Goal: Information Seeking & Learning: Learn about a topic

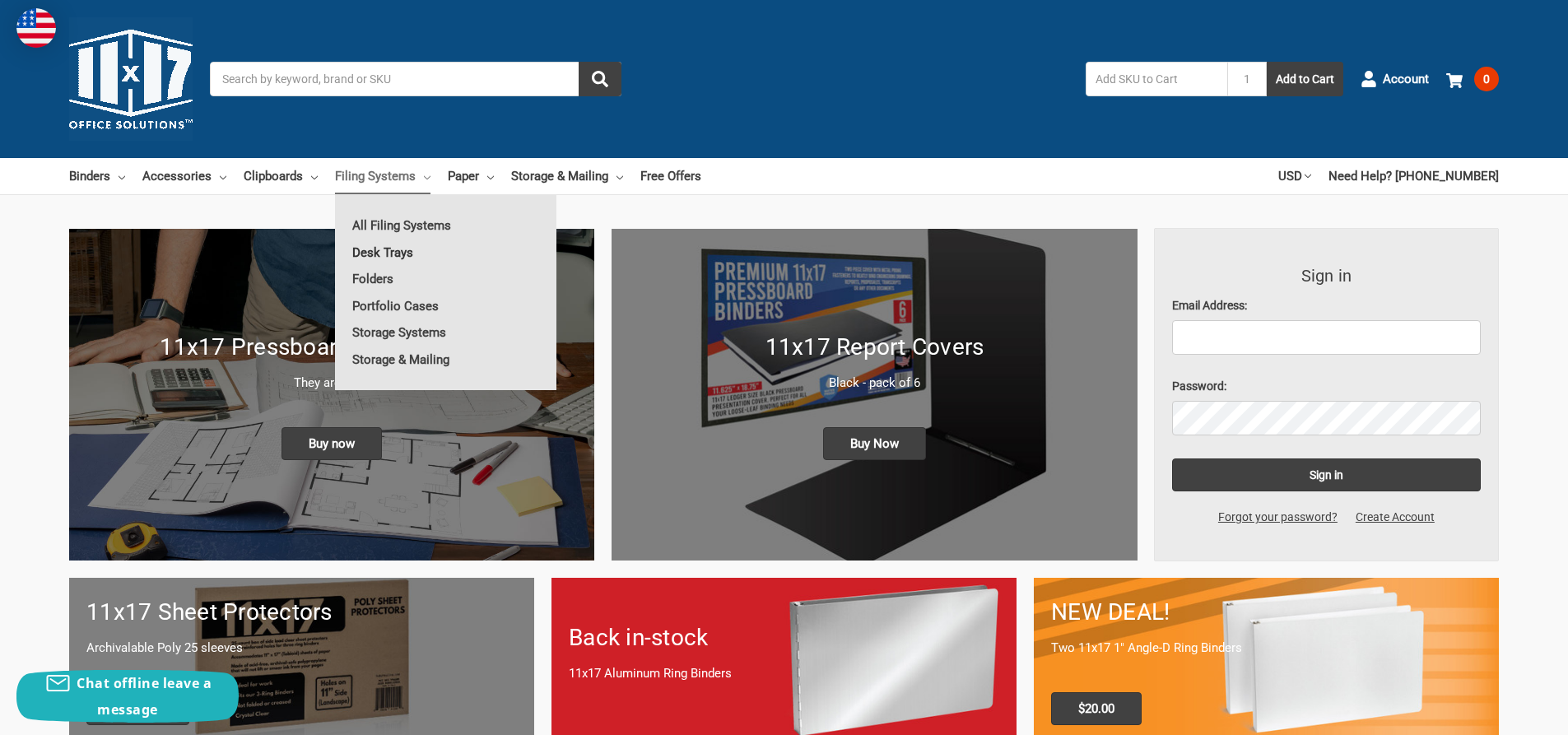
click at [386, 258] on link "Desk Trays" at bounding box center [446, 252] width 222 height 26
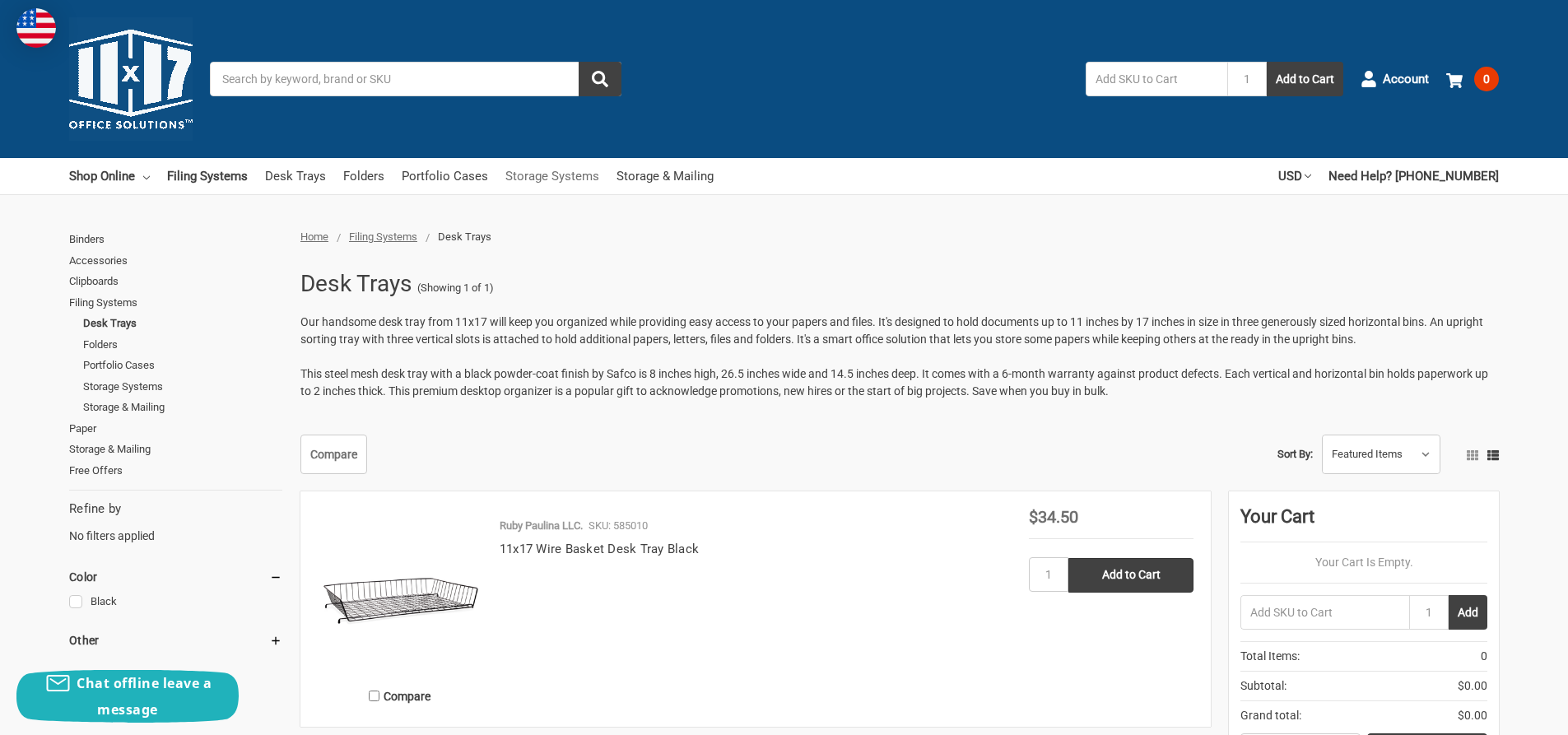
click at [568, 185] on link "Storage Systems" at bounding box center [552, 176] width 94 height 36
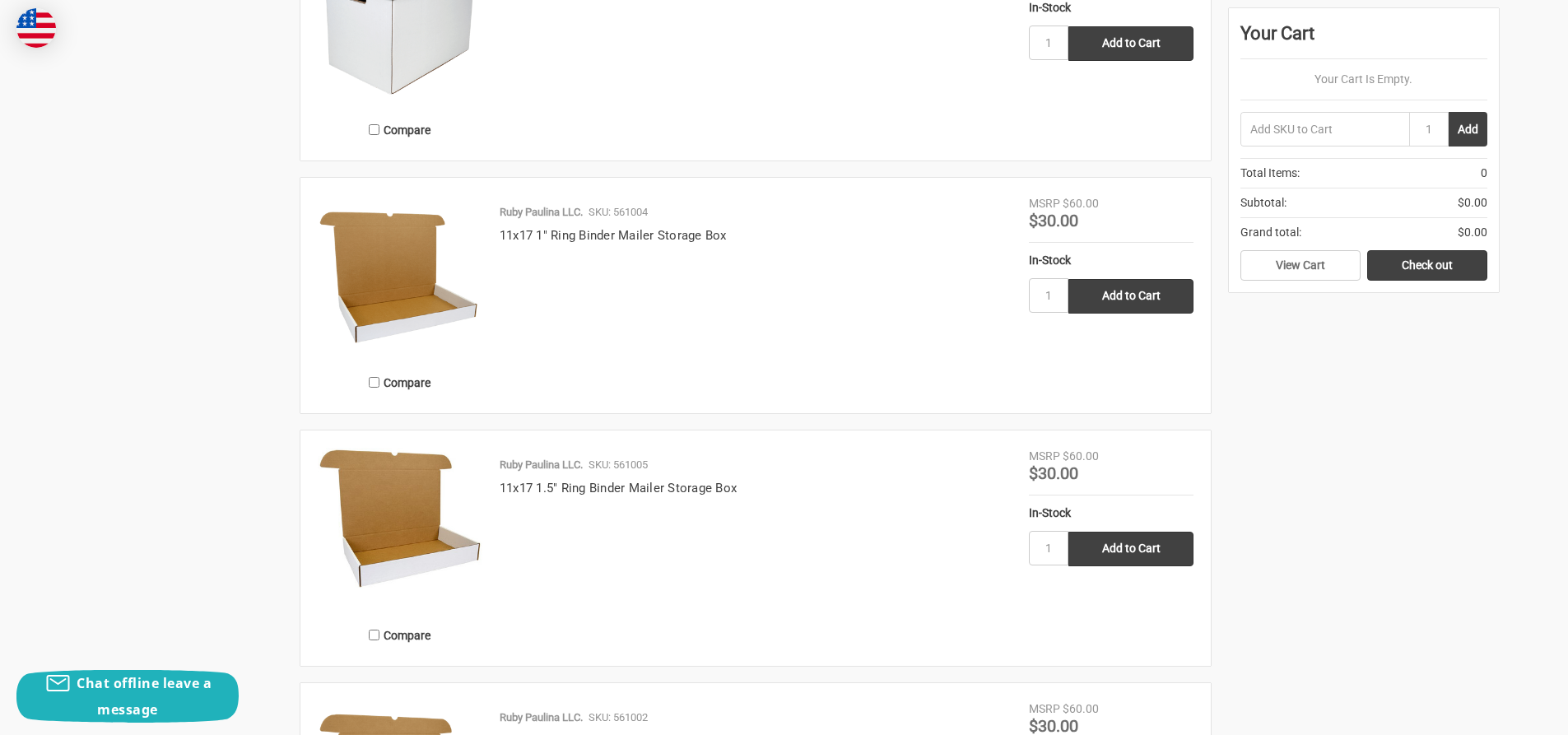
scroll to position [1152, 0]
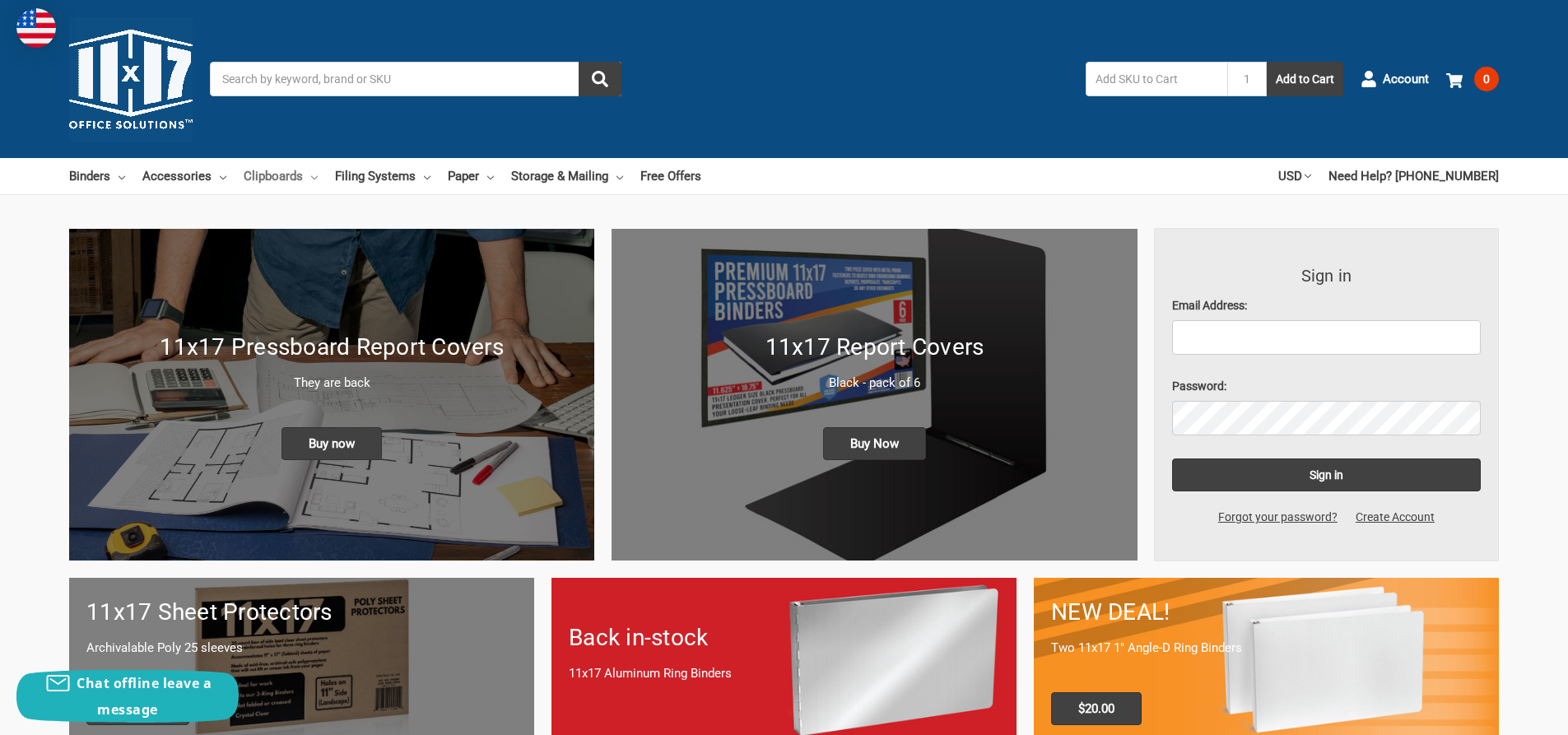
click at [308, 176] on link "Clipboards" at bounding box center [281, 176] width 74 height 36
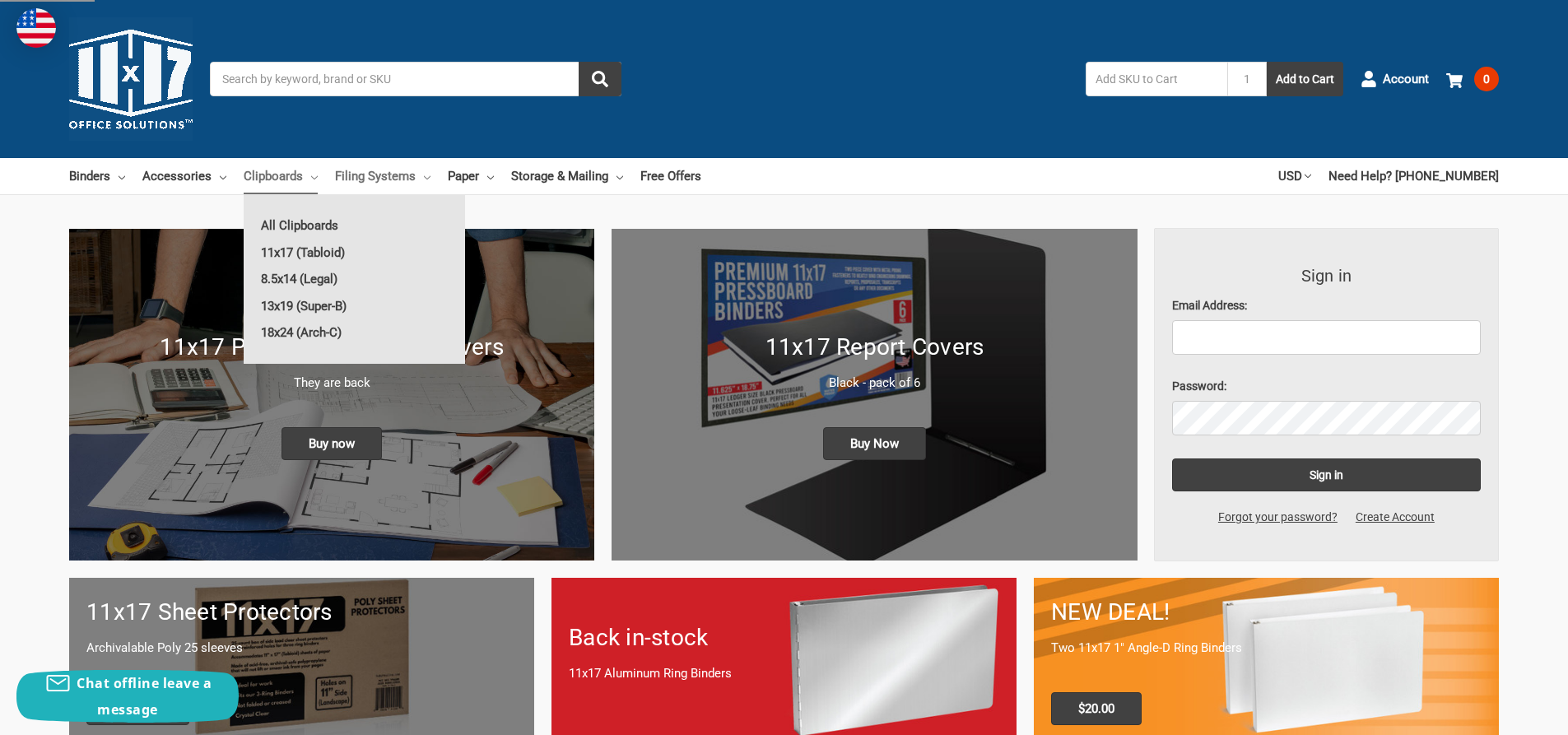
click at [362, 185] on link "Filing Systems" at bounding box center [382, 176] width 95 height 36
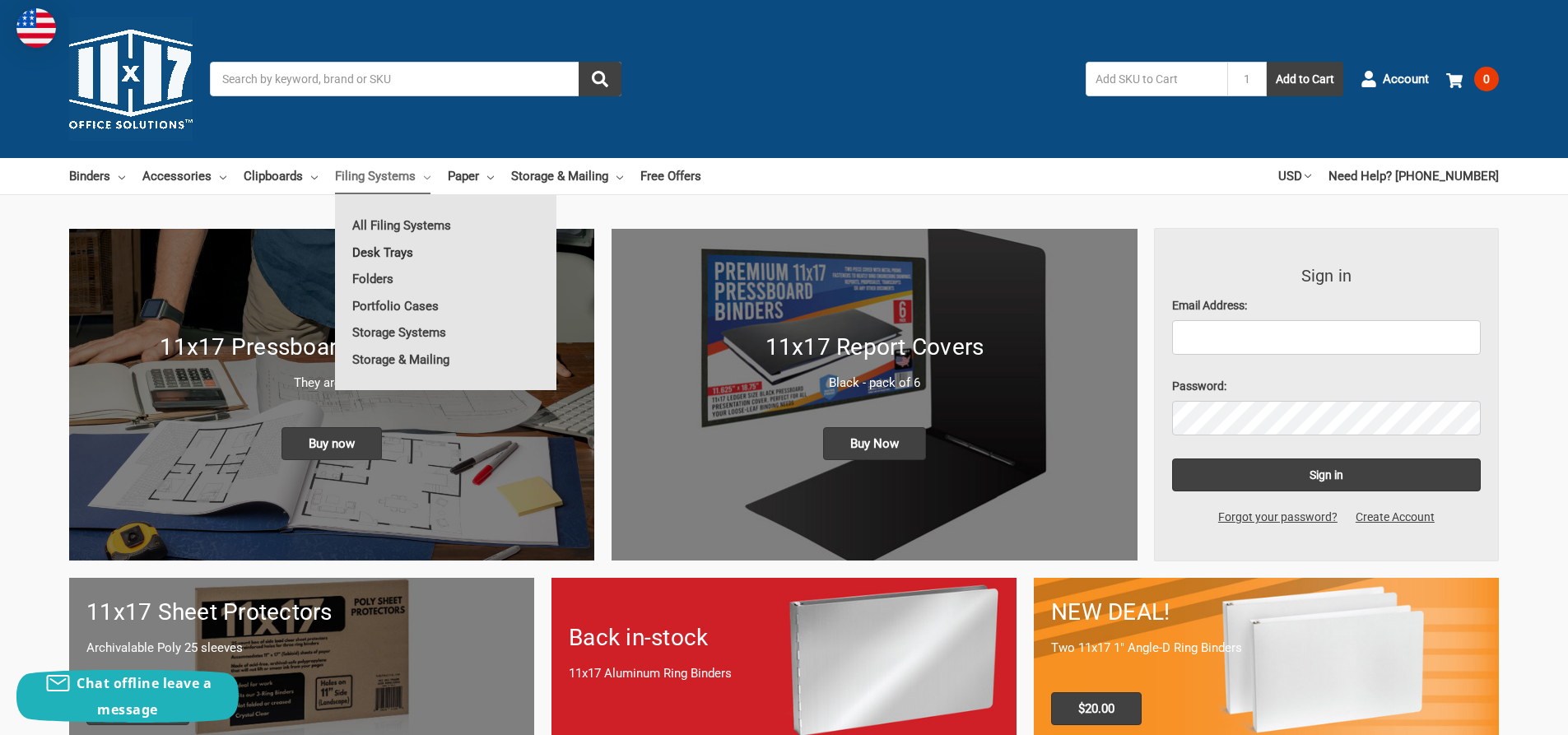
click at [389, 252] on link "Desk Trays" at bounding box center [446, 252] width 222 height 26
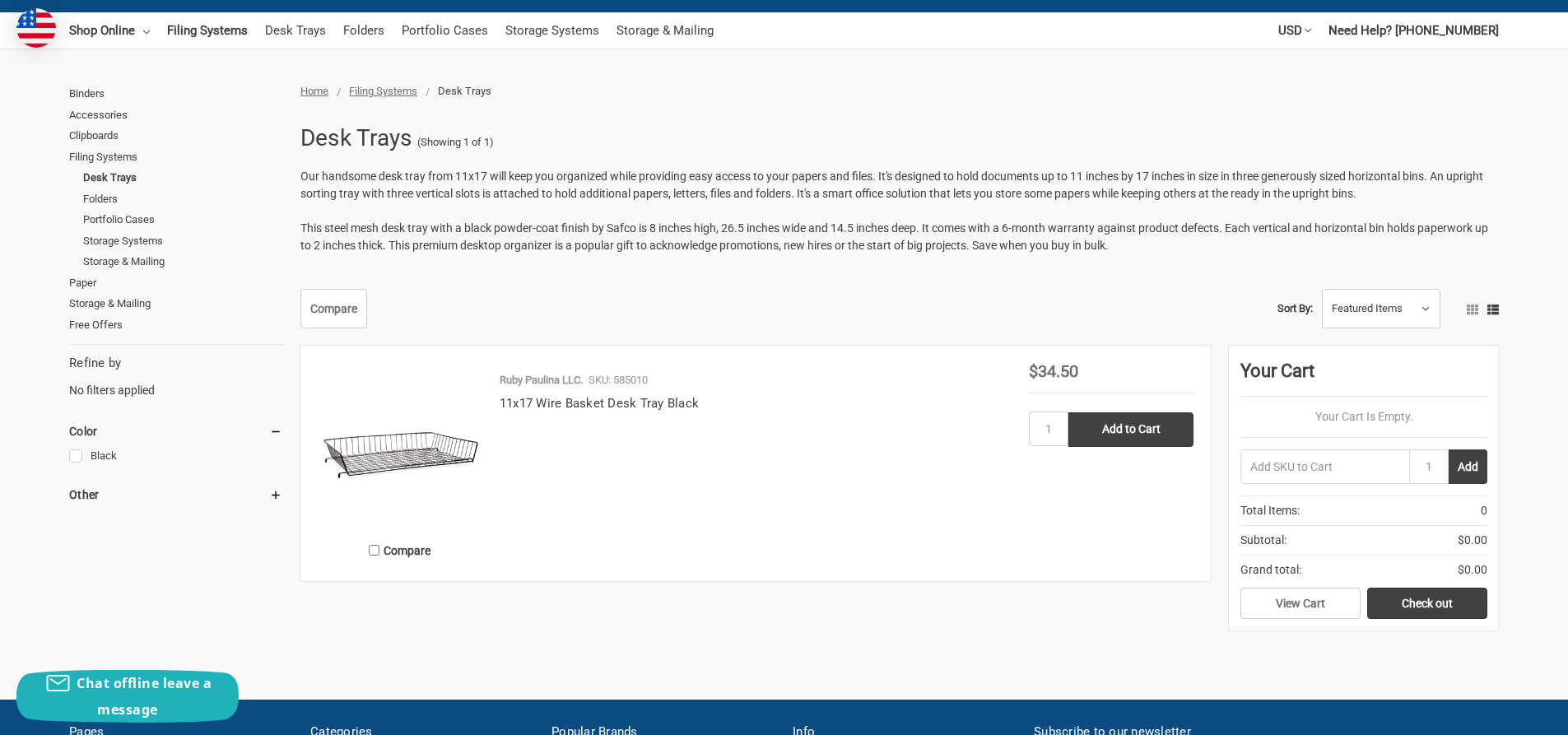
scroll to position [165, 0]
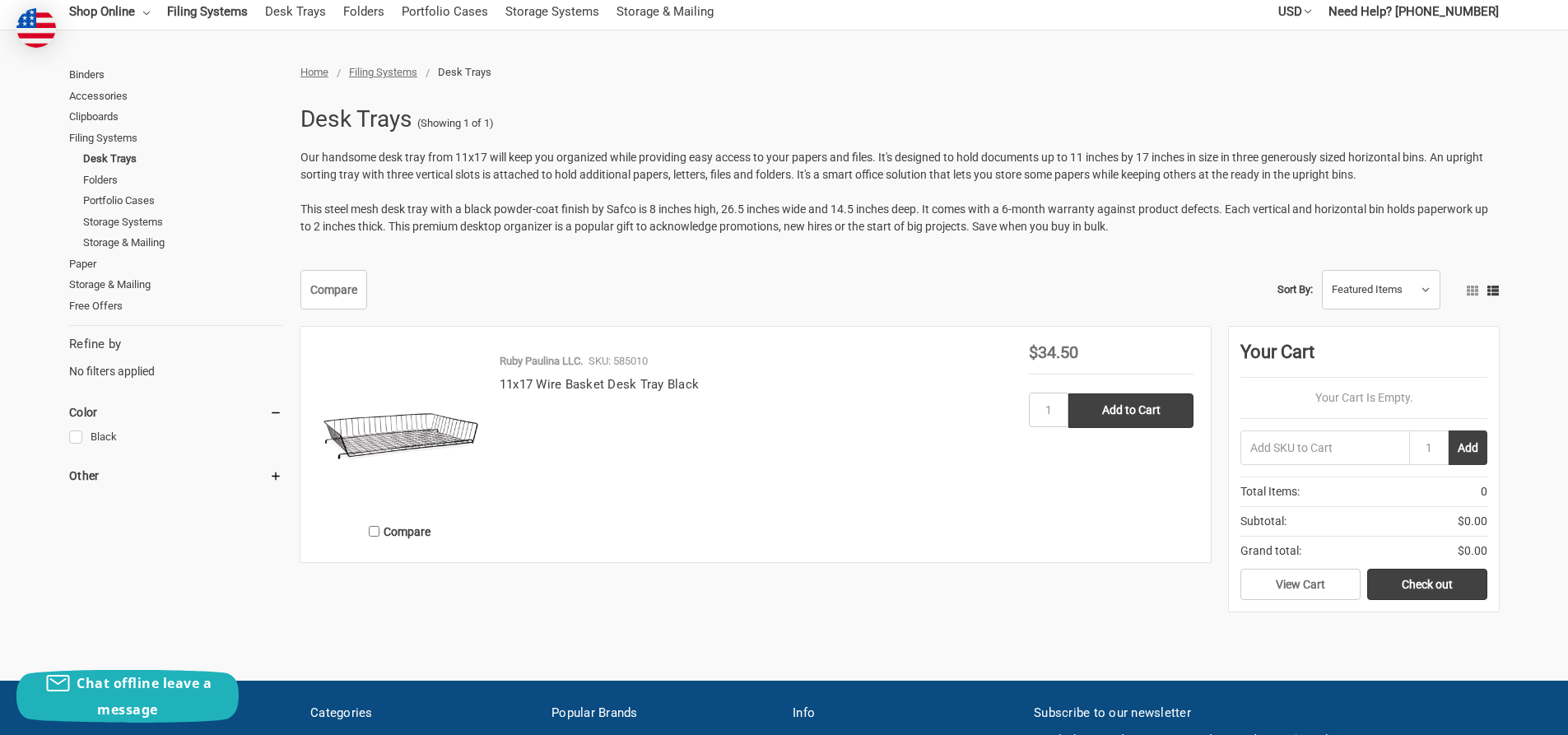
click at [448, 431] on img at bounding box center [400, 426] width 165 height 165
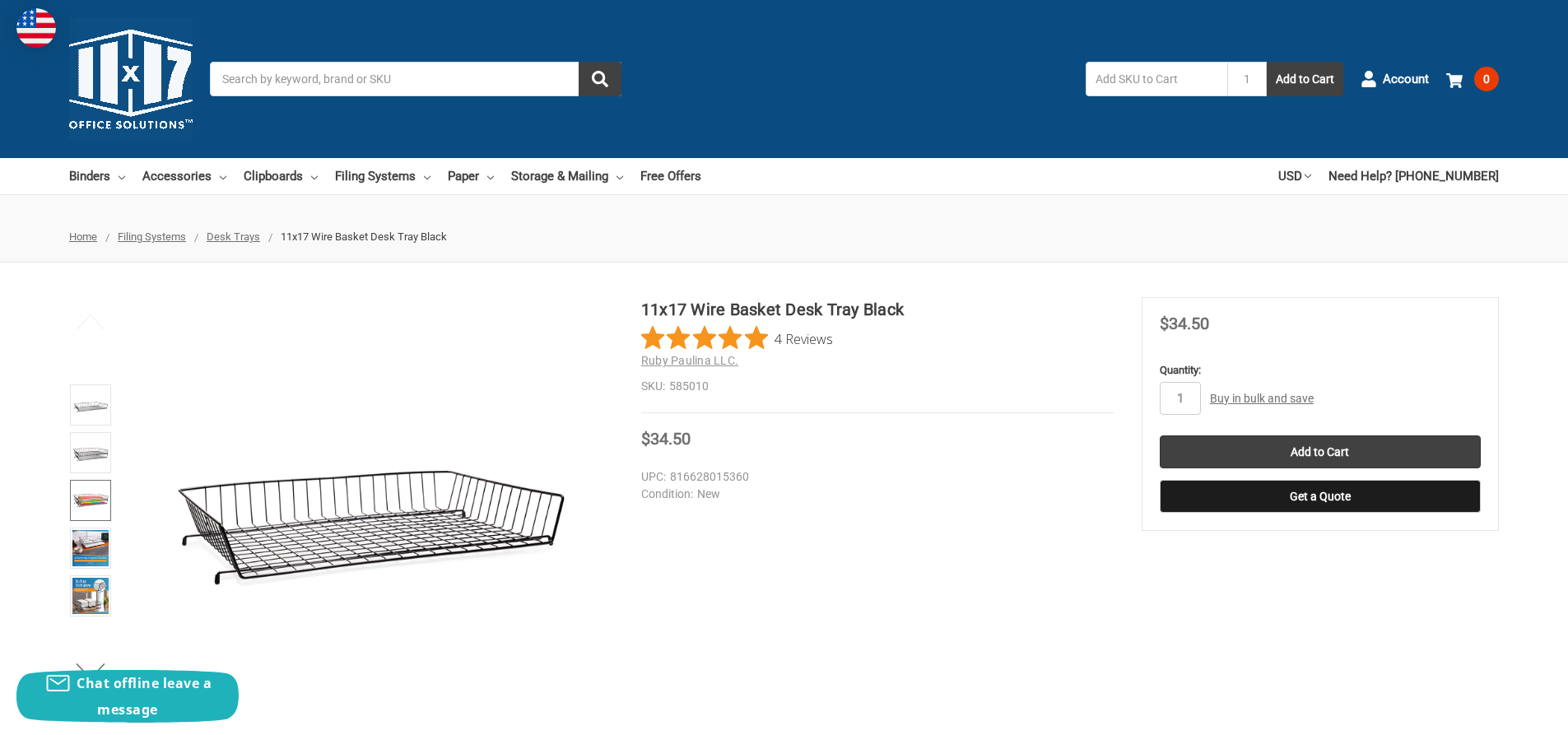
click at [94, 512] on img at bounding box center [91, 501] width 36 height 36
